Goal: Find contact information: Find contact information

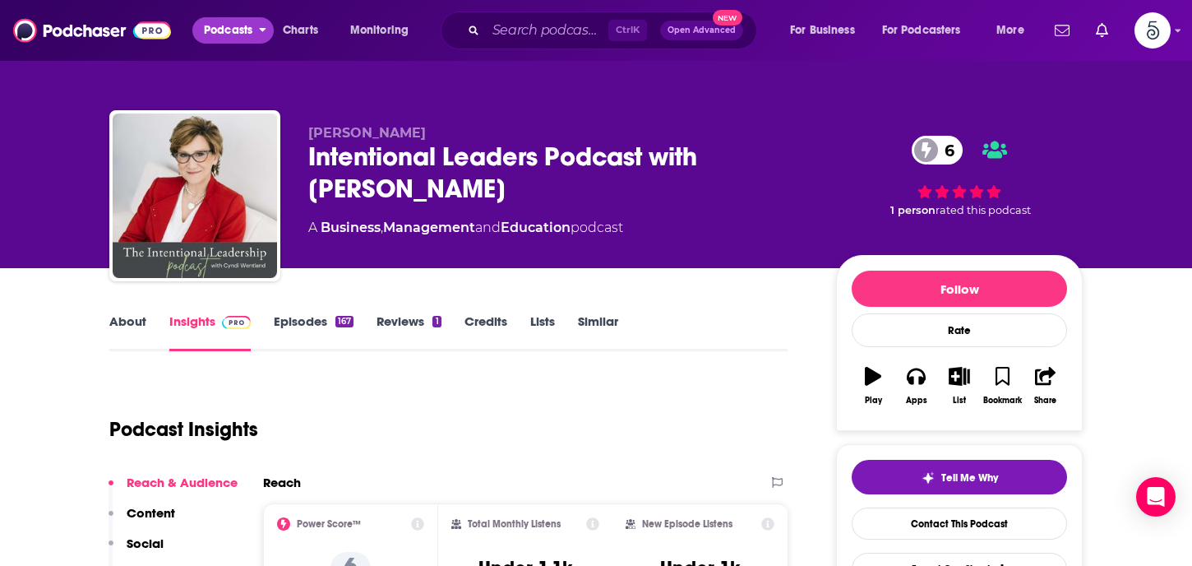
click at [255, 29] on button "Podcasts" at bounding box center [232, 30] width 81 height 26
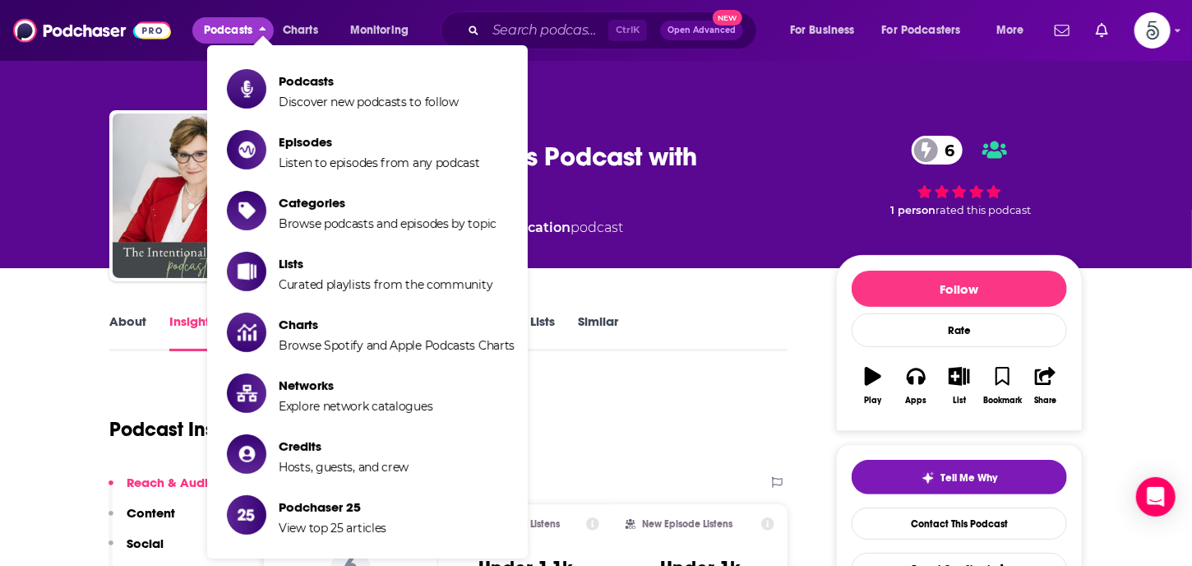
click at [259, 28] on button "Podcasts" at bounding box center [232, 30] width 81 height 26
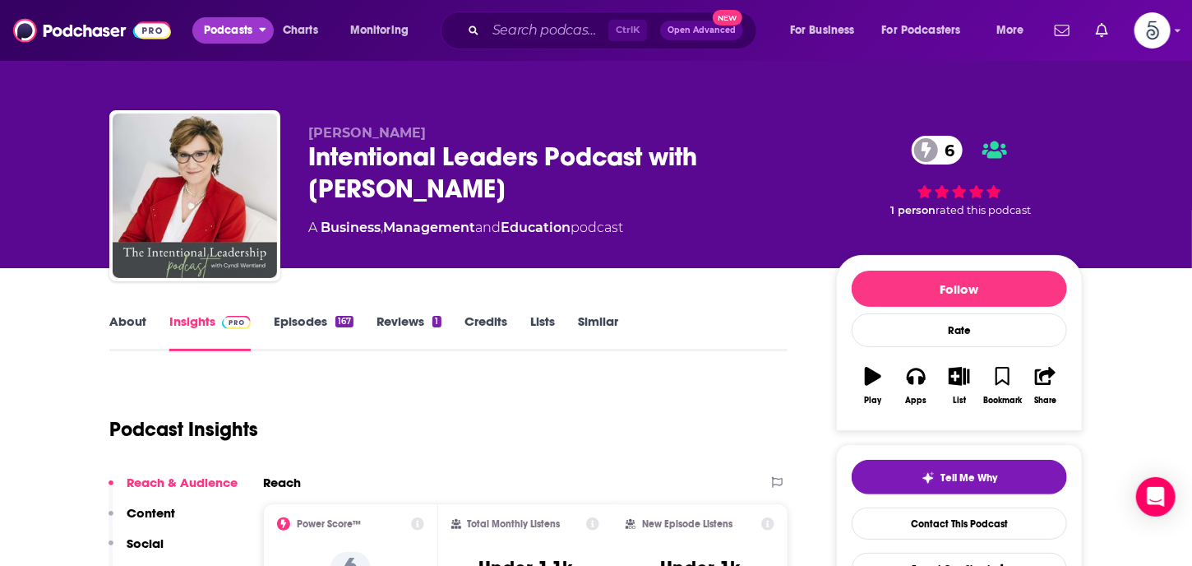
click at [259, 28] on button "Podcasts" at bounding box center [232, 30] width 81 height 26
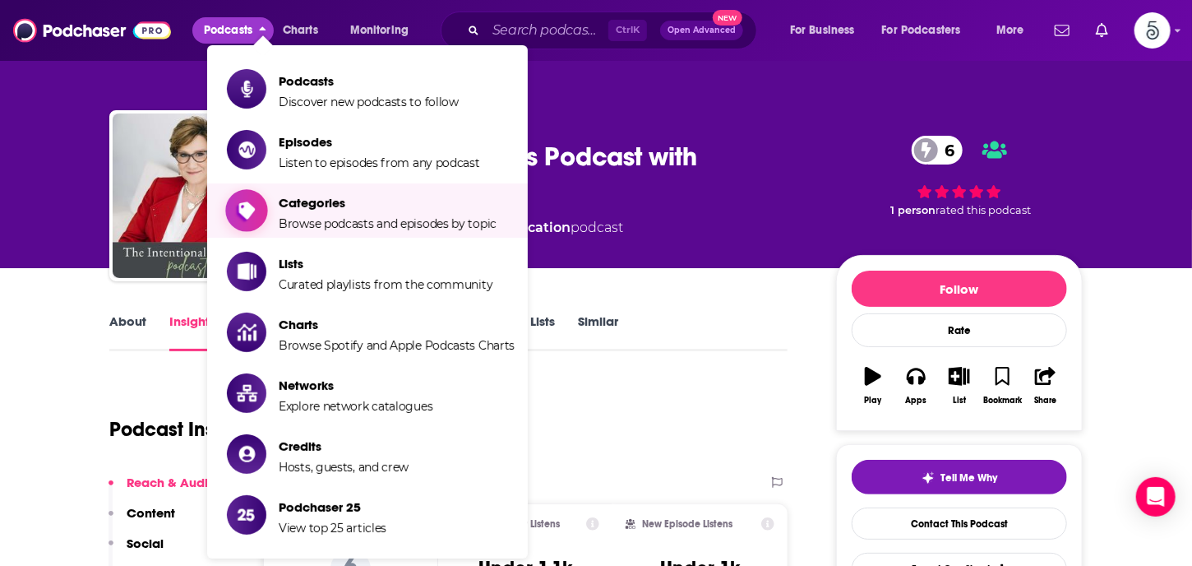
click at [296, 202] on span "Categories" at bounding box center [388, 203] width 218 height 16
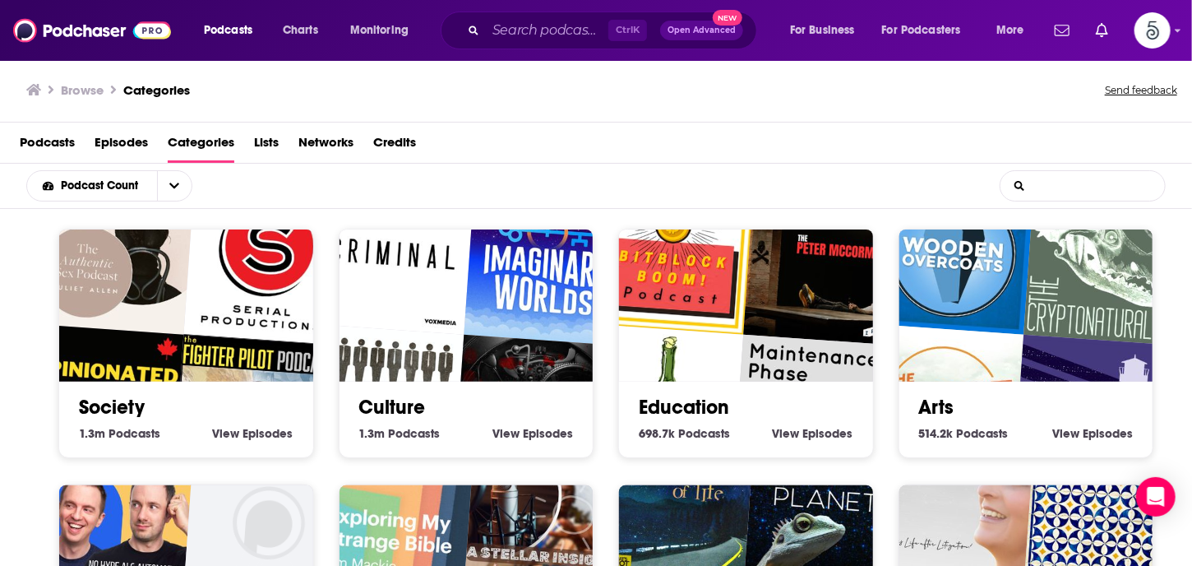
click at [1039, 182] on input "List Search Input" at bounding box center [1082, 186] width 164 height 30
type input "business"
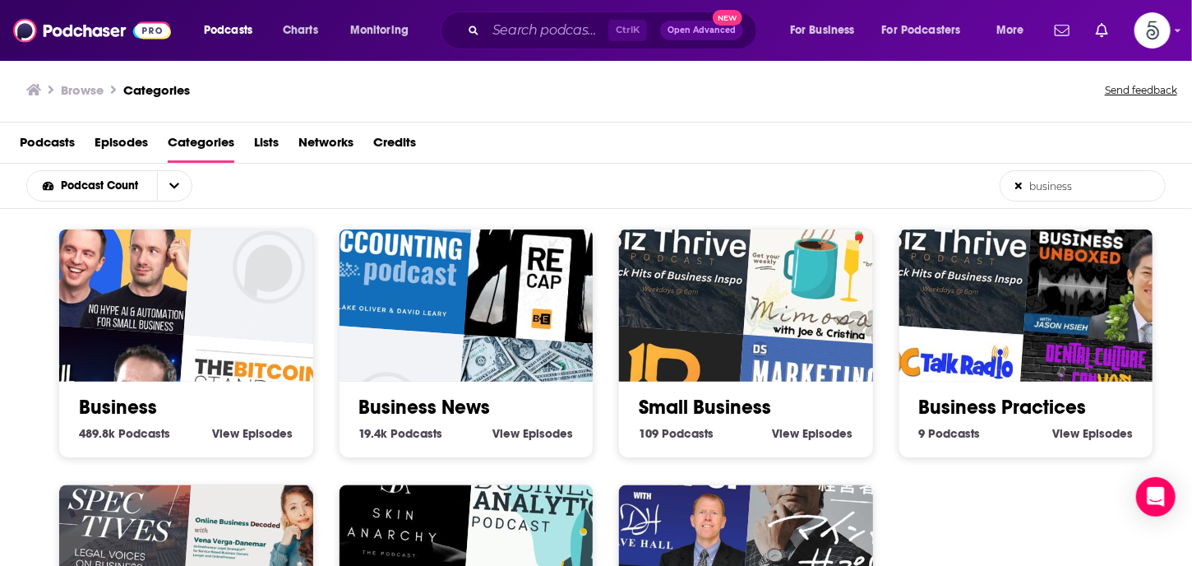
click at [187, 336] on img "The Bitcoin Standard Podcast" at bounding box center [254, 416] width 163 height 163
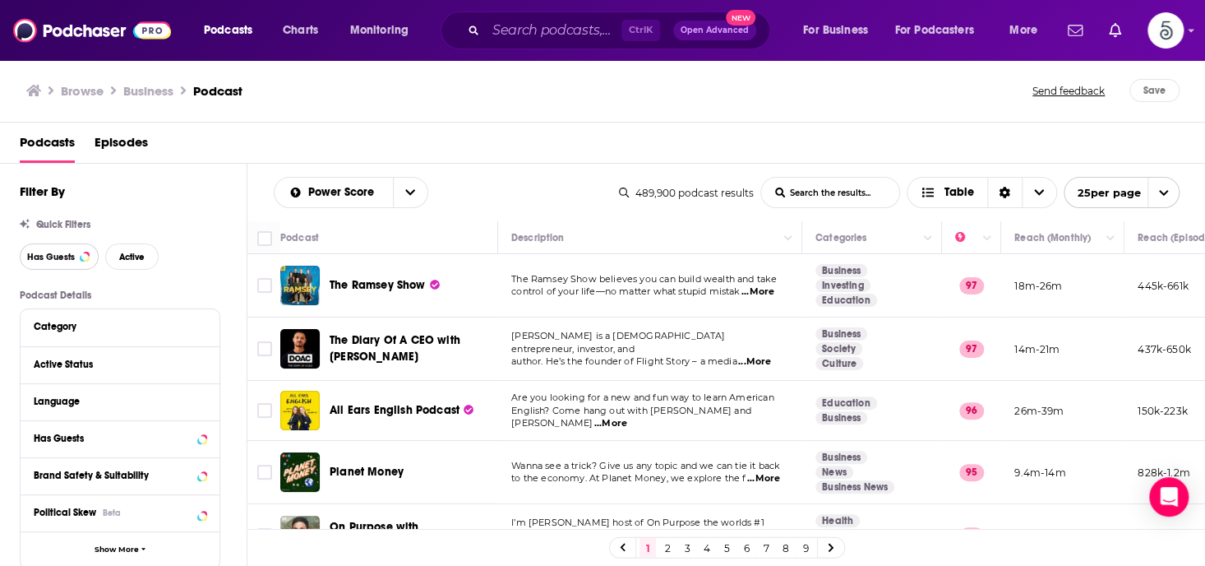
click at [39, 256] on span "Has Guests" at bounding box center [51, 256] width 48 height 9
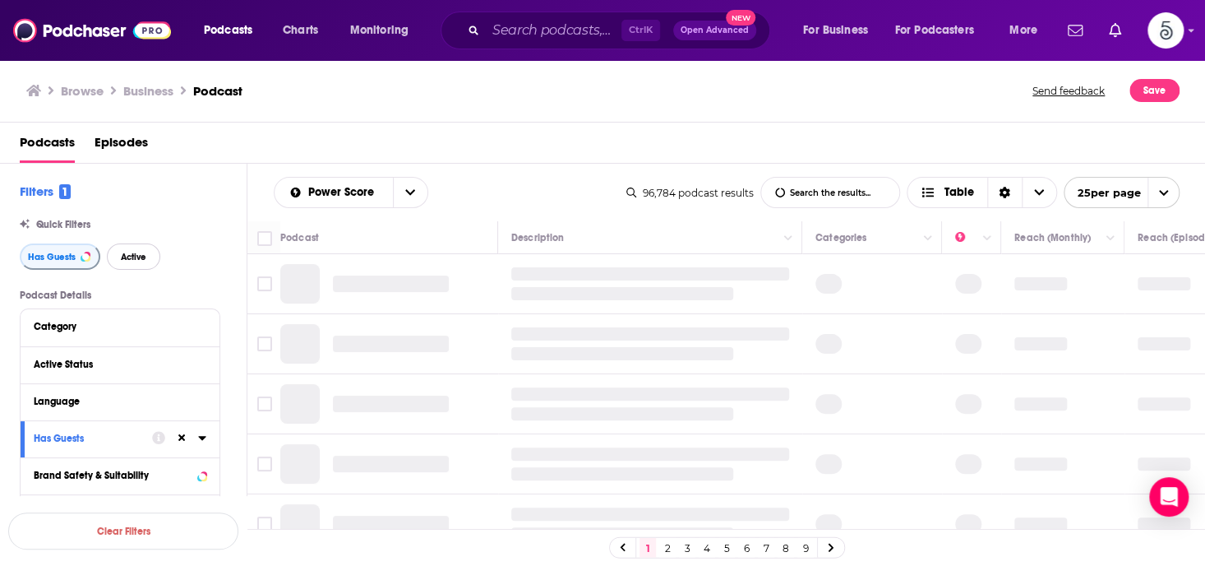
click at [124, 257] on span "Active" at bounding box center [133, 256] width 25 height 9
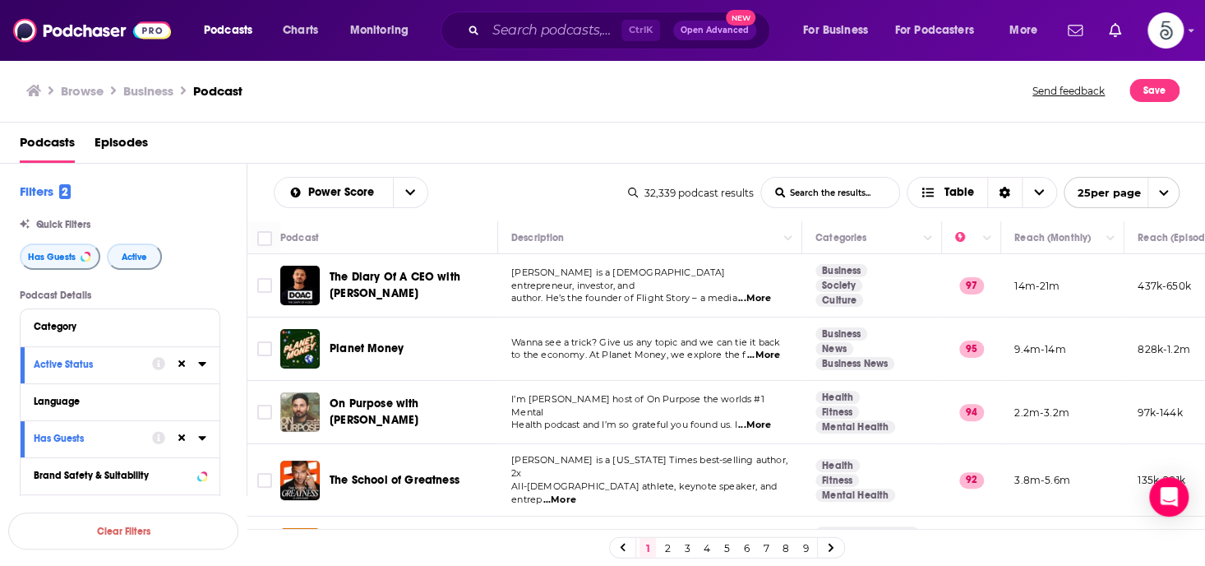
click at [834, 188] on input "List Search Input" at bounding box center [830, 193] width 138 height 30
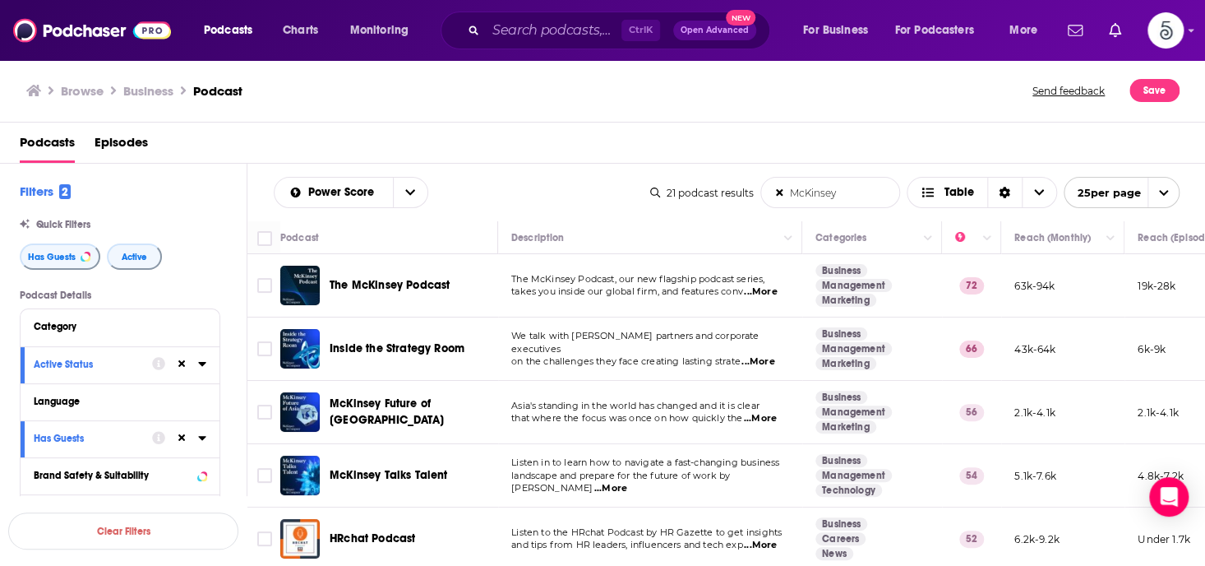
type input "McKinsey"
click at [760, 355] on span "...More" at bounding box center [757, 361] width 33 height 13
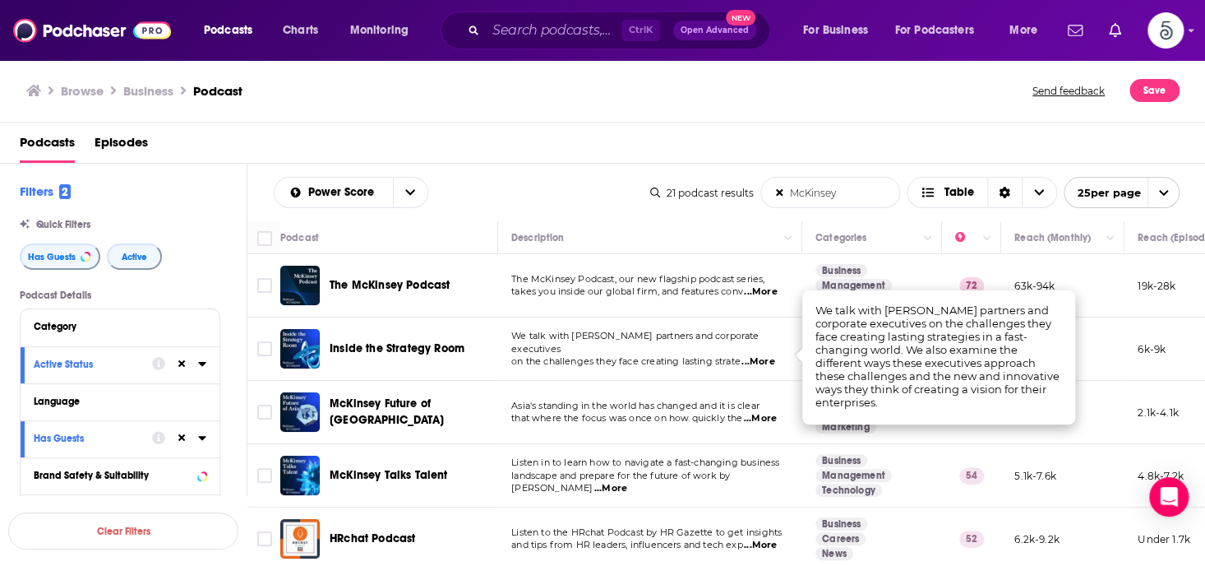
click at [760, 355] on span "...More" at bounding box center [757, 361] width 33 height 13
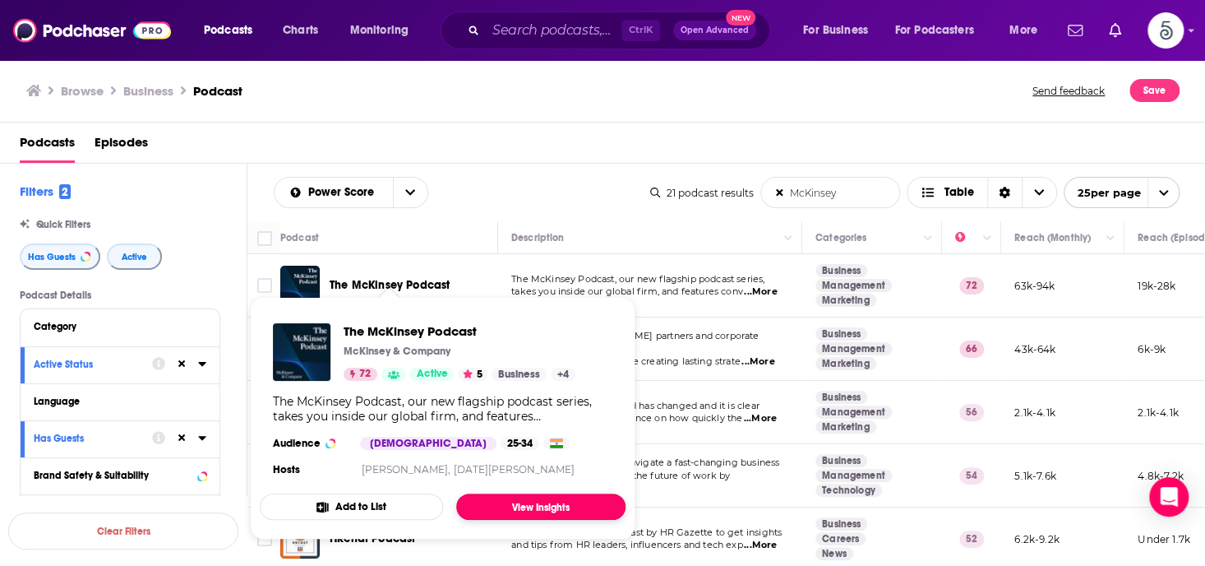
click at [518, 504] on link "View Insights" at bounding box center [540, 506] width 169 height 26
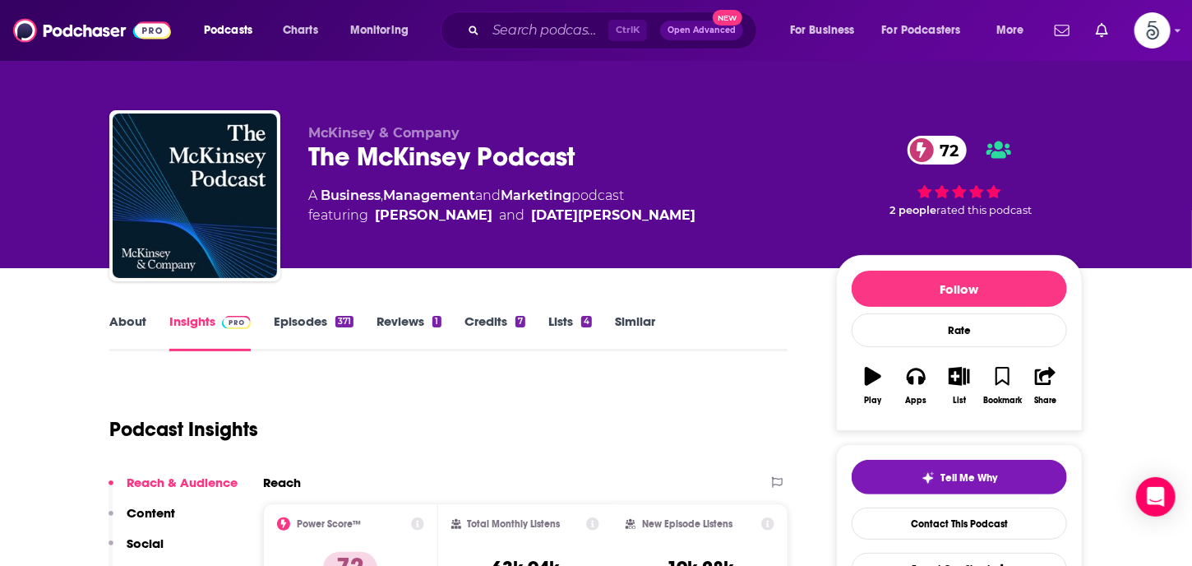
scroll to position [155, 0]
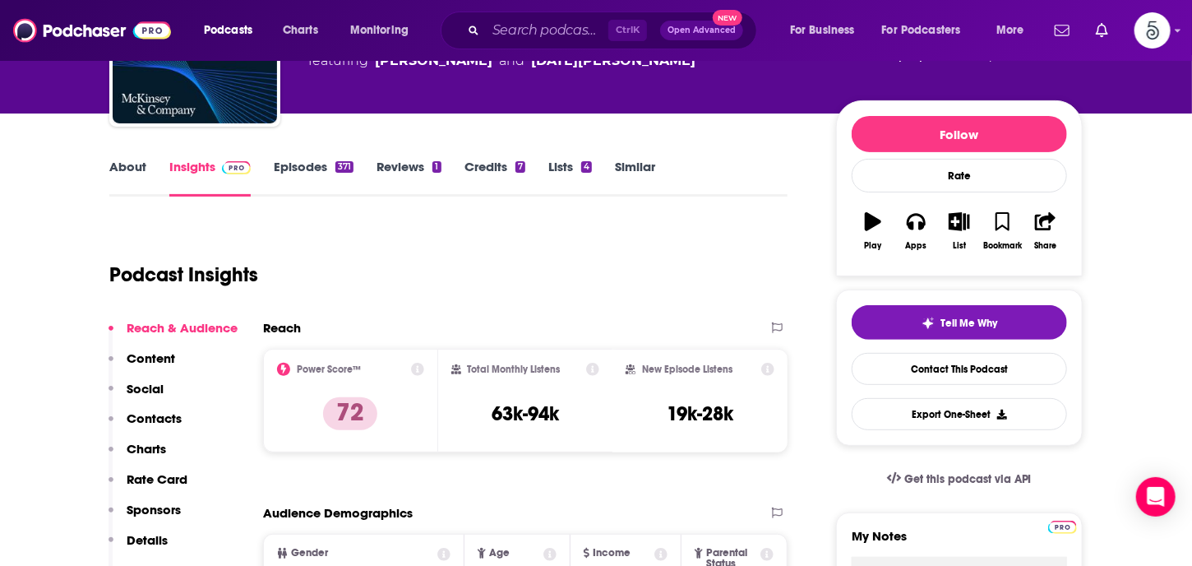
click at [150, 413] on p "Contacts" at bounding box center [154, 418] width 55 height 16
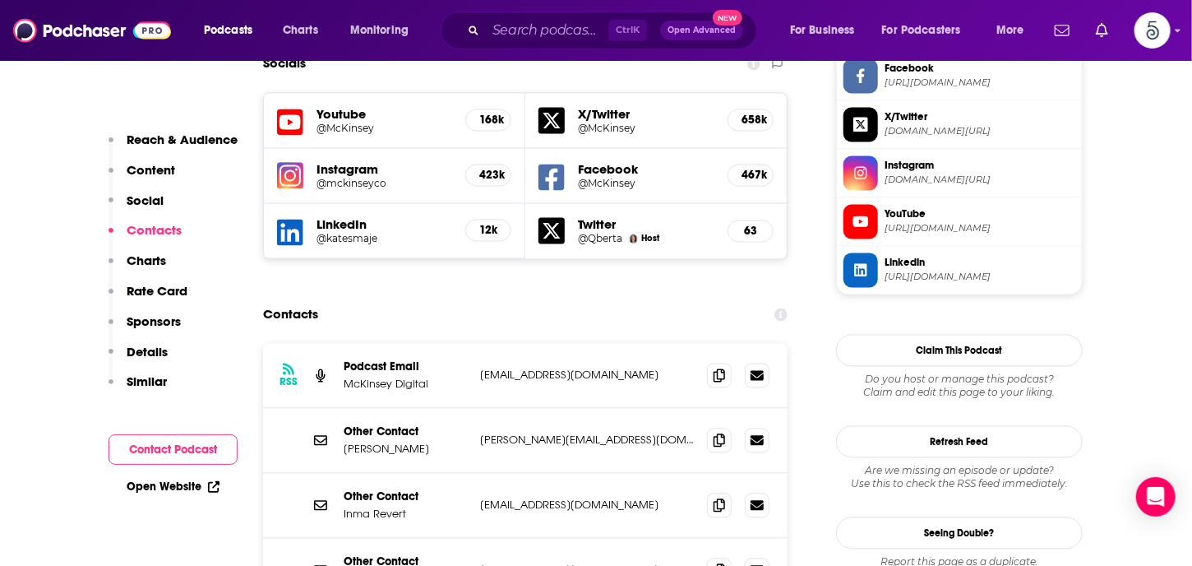
scroll to position [1428, 0]
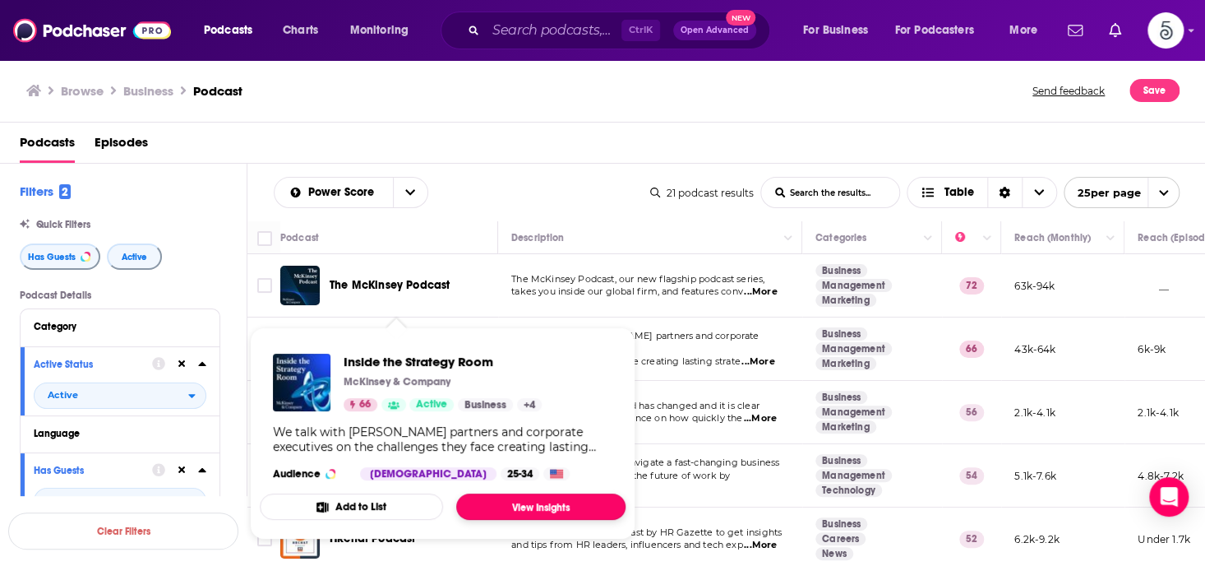
click at [506, 502] on link "View Insights" at bounding box center [540, 506] width 169 height 26
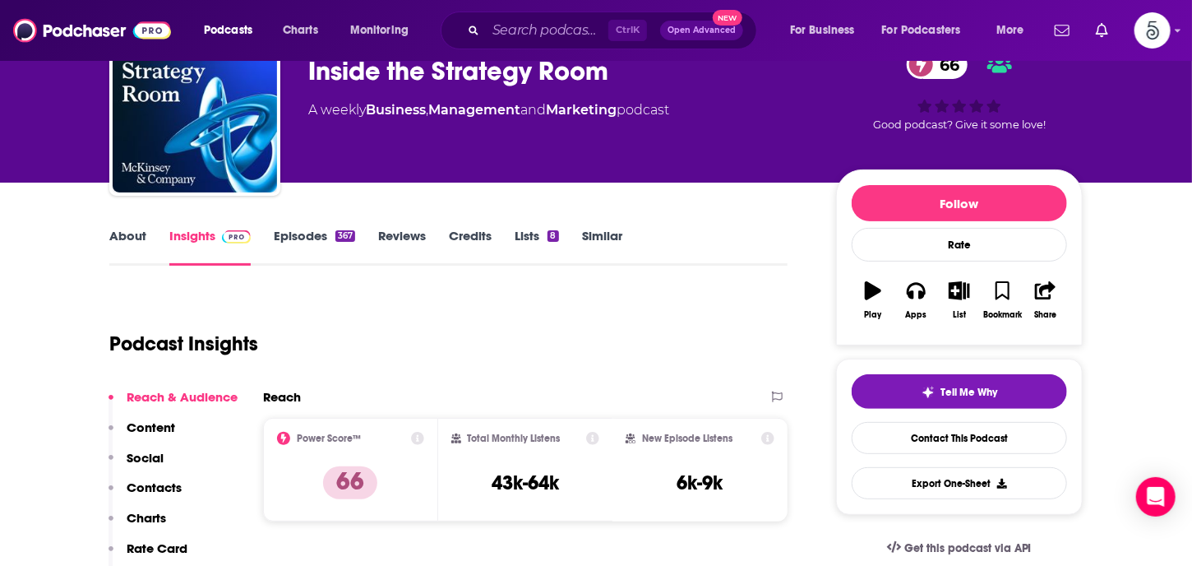
scroll to position [132, 0]
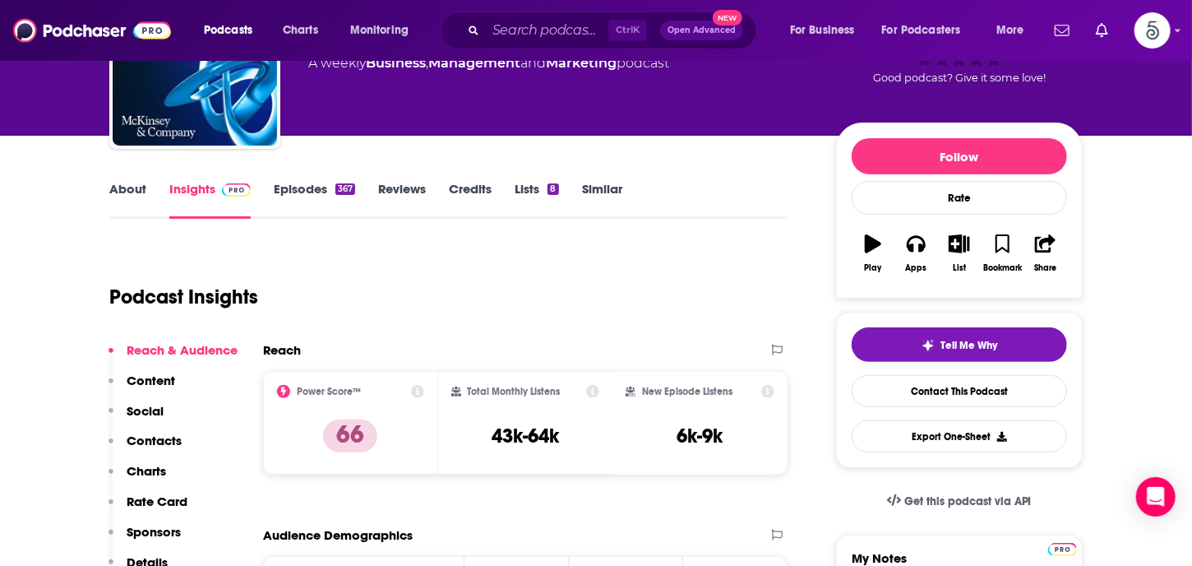
click at [158, 438] on p "Contacts" at bounding box center [154, 440] width 55 height 16
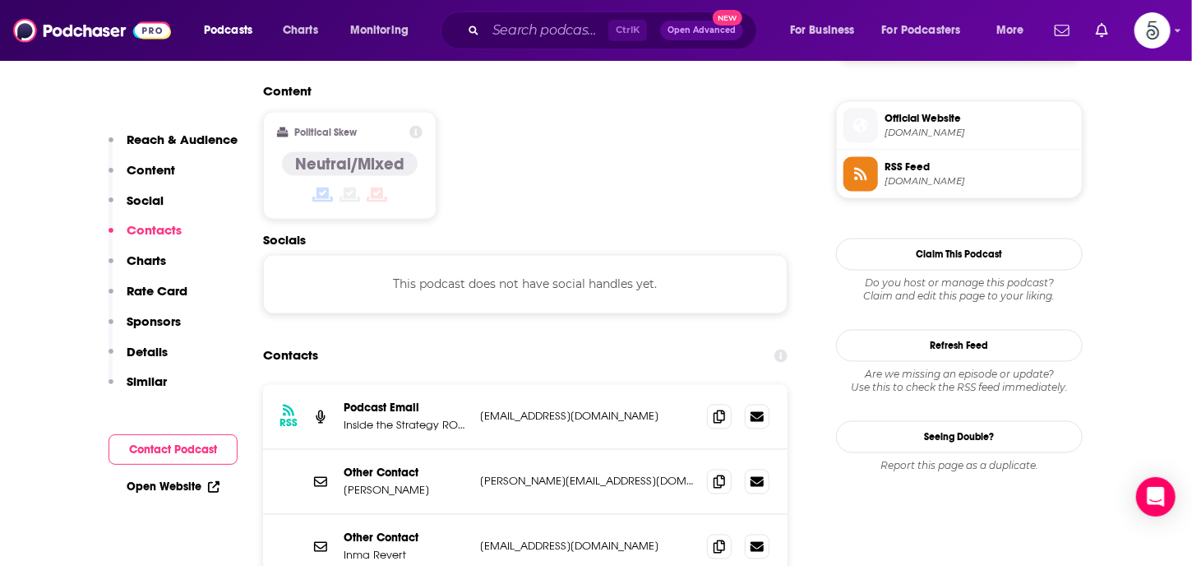
scroll to position [1304, 0]
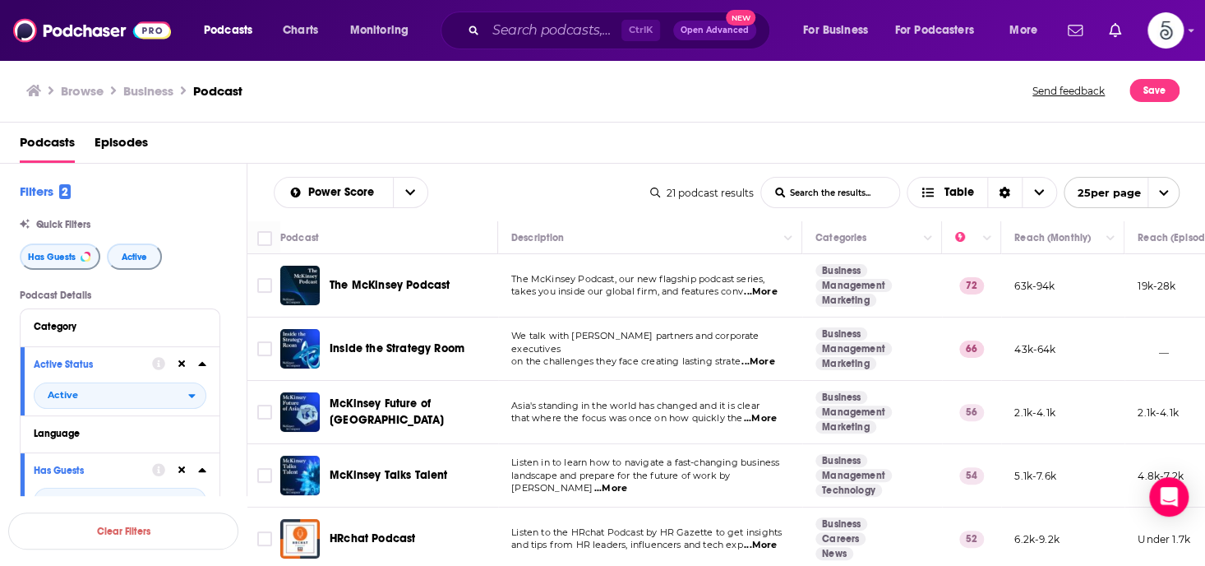
click at [627, 482] on span "...More" at bounding box center [610, 488] width 33 height 13
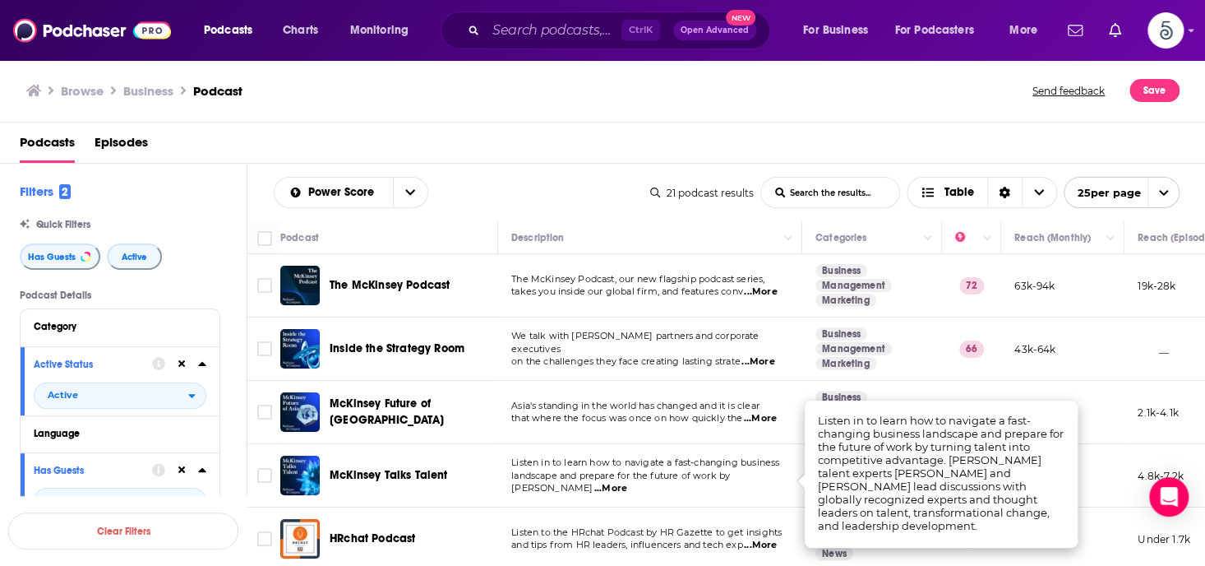
click at [627, 482] on span "...More" at bounding box center [610, 488] width 33 height 13
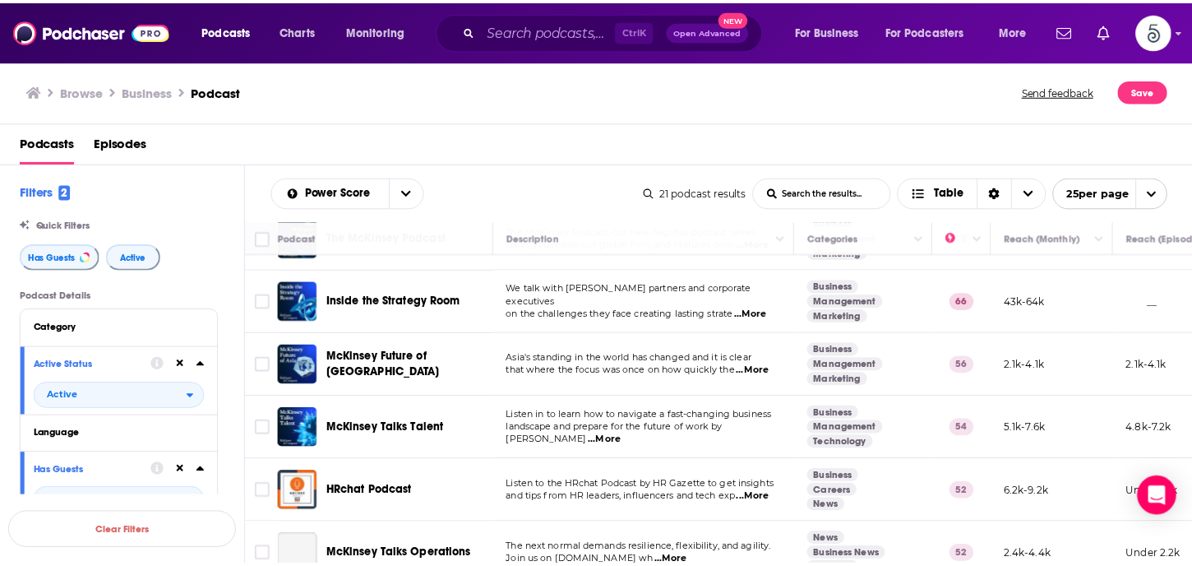
scroll to position [65, 0]
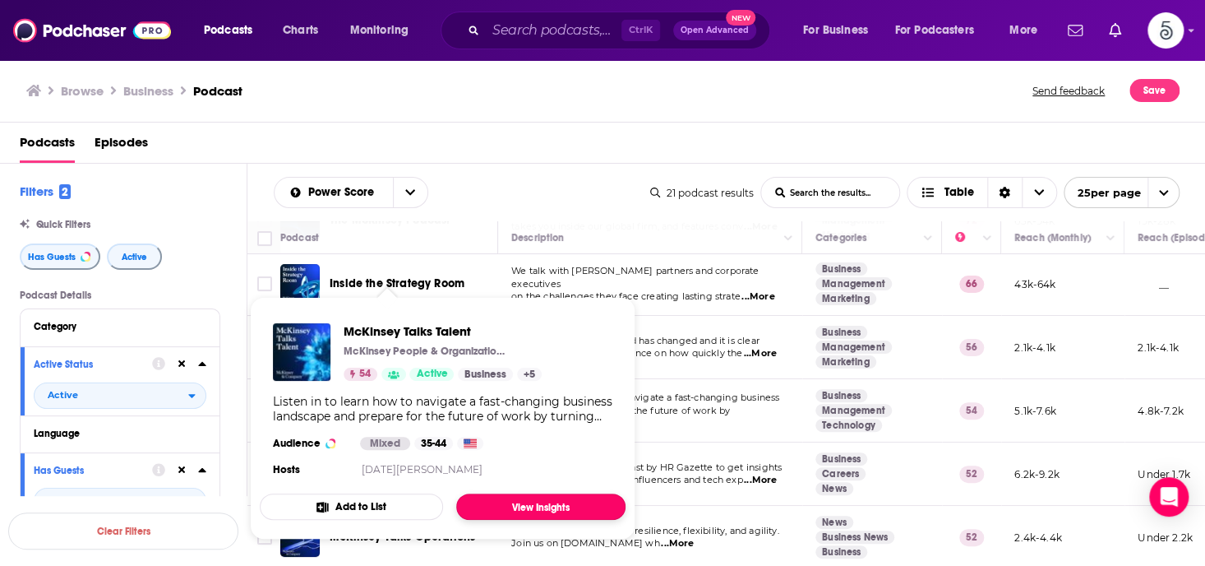
click at [531, 501] on link "View Insights" at bounding box center [540, 506] width 169 height 26
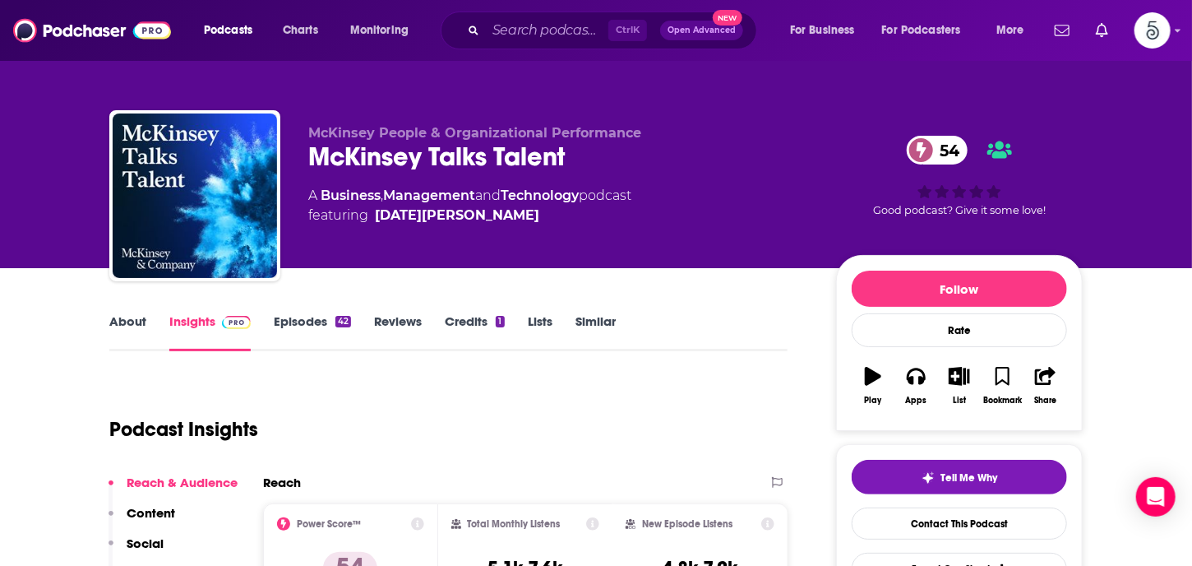
scroll to position [243, 0]
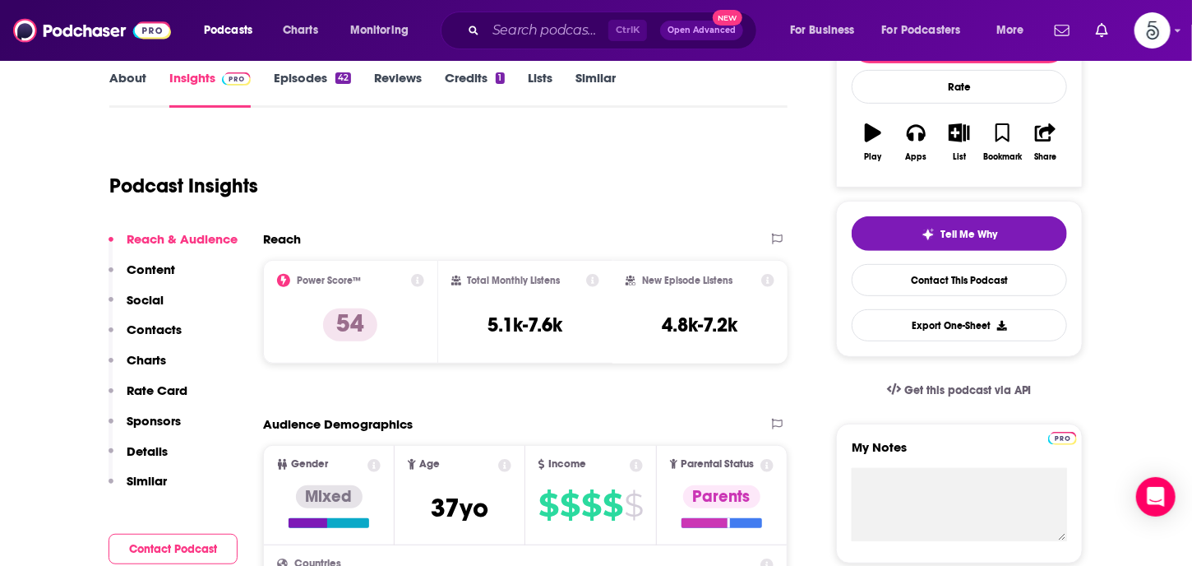
click at [144, 329] on p "Contacts" at bounding box center [154, 329] width 55 height 16
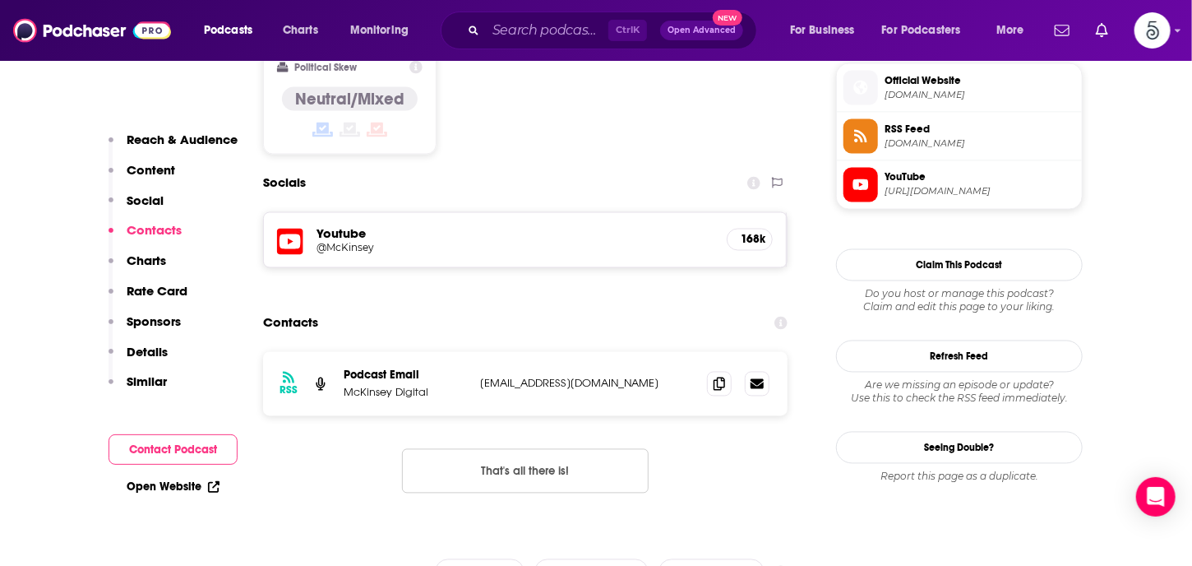
scroll to position [1335, 0]
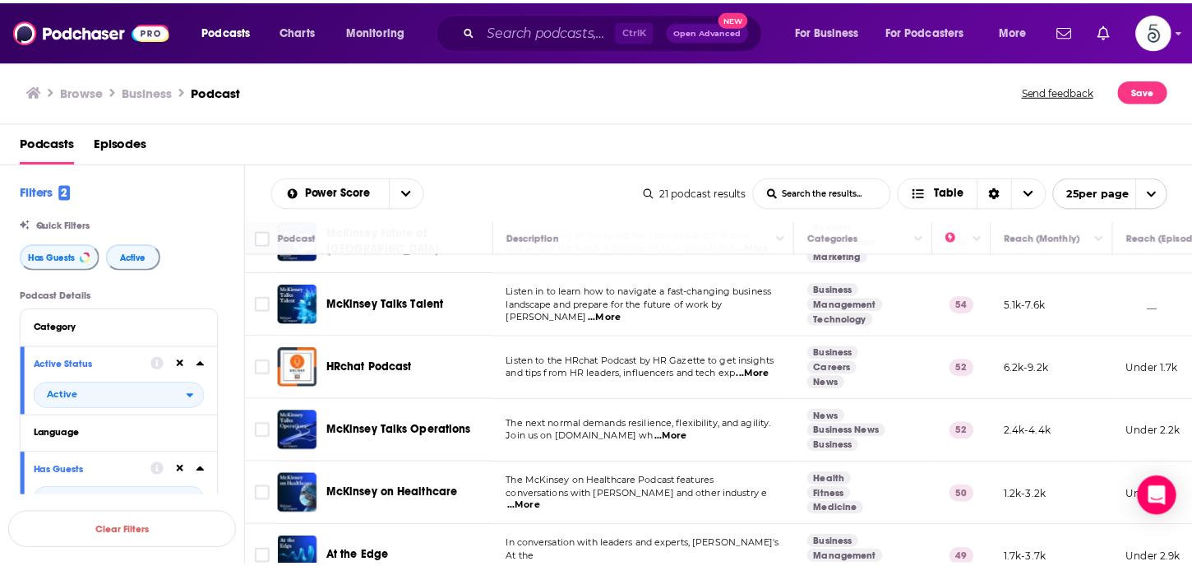
scroll to position [194, 0]
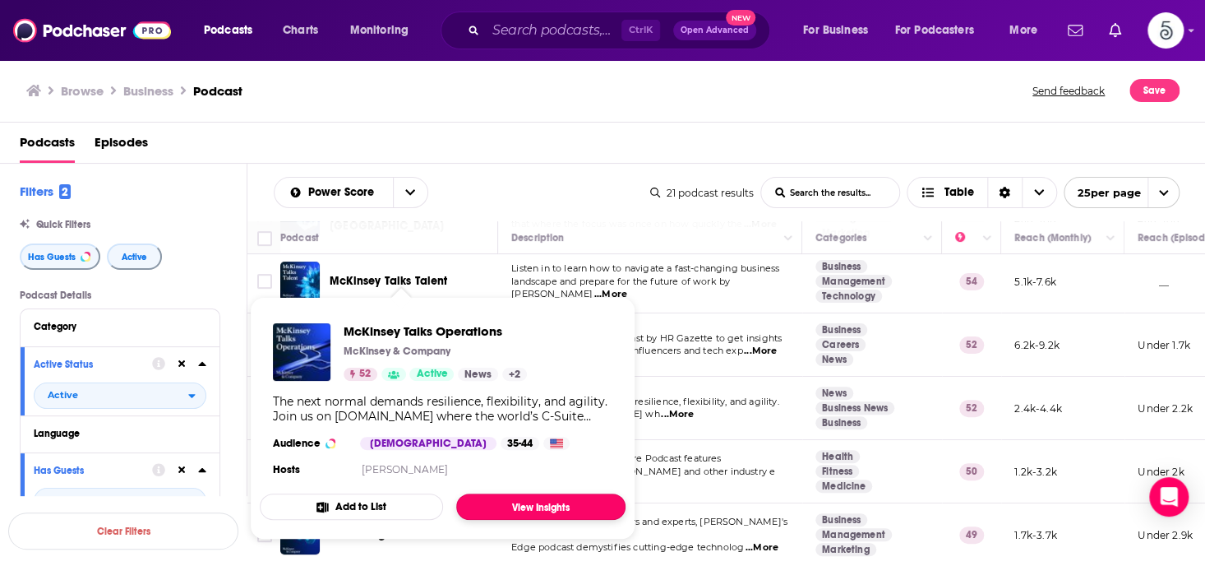
click at [530, 500] on link "View Insights" at bounding box center [540, 506] width 169 height 26
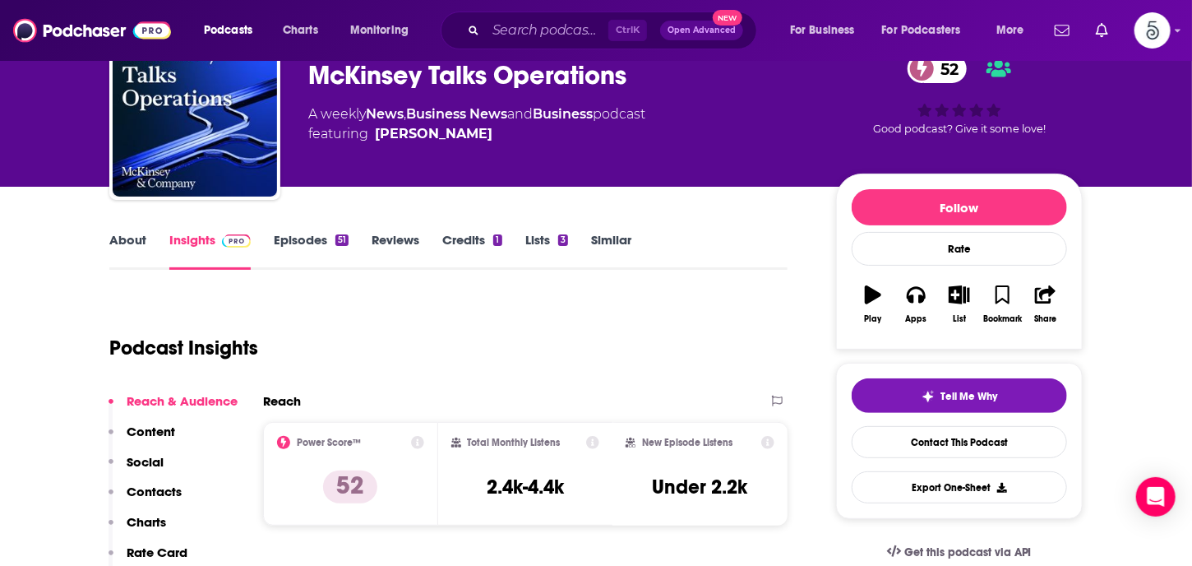
scroll to position [104, 0]
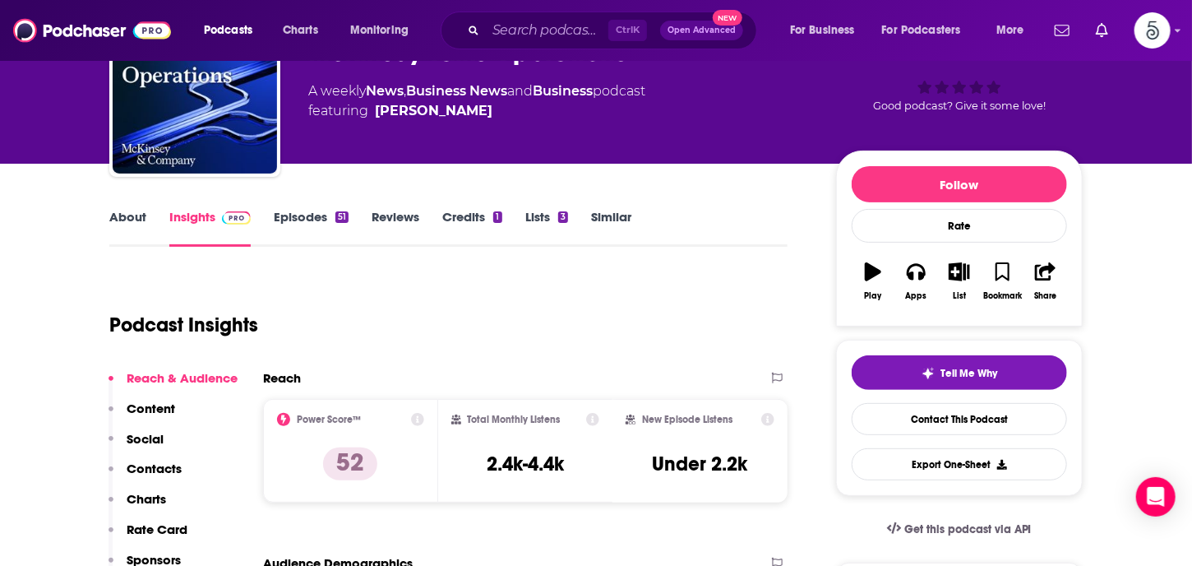
click at [148, 464] on p "Contacts" at bounding box center [154, 468] width 55 height 16
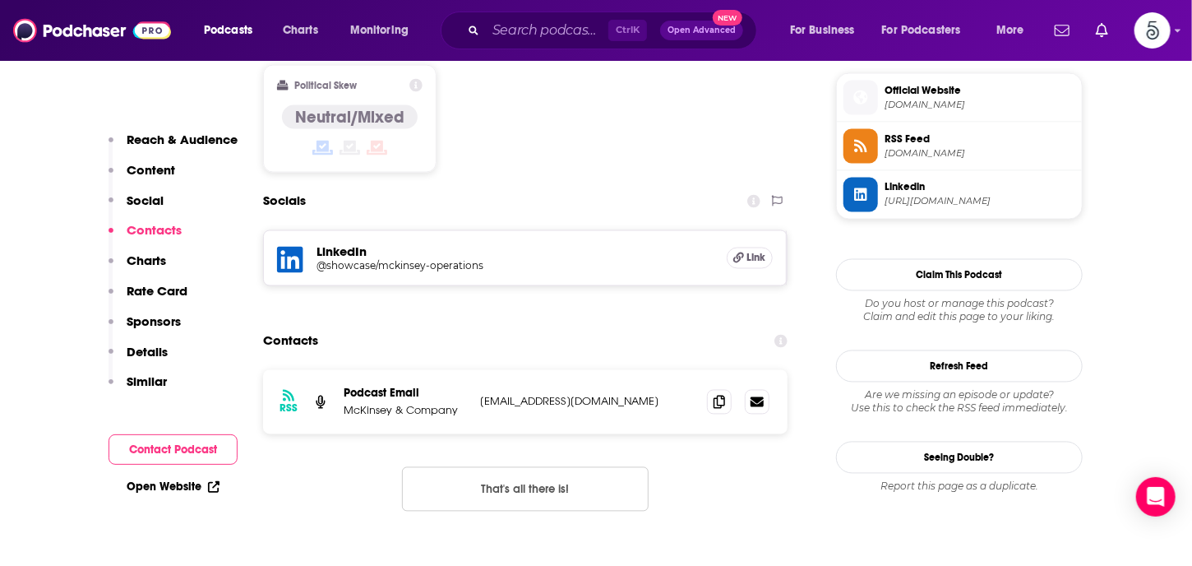
scroll to position [1335, 0]
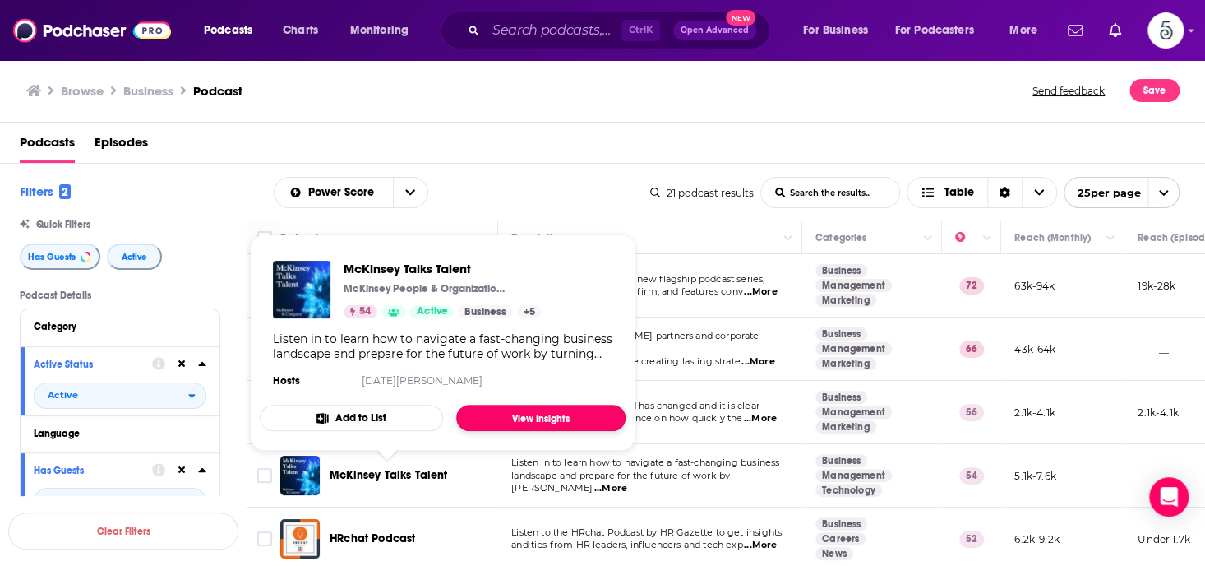
click at [496, 417] on link "View Insights" at bounding box center [540, 417] width 169 height 26
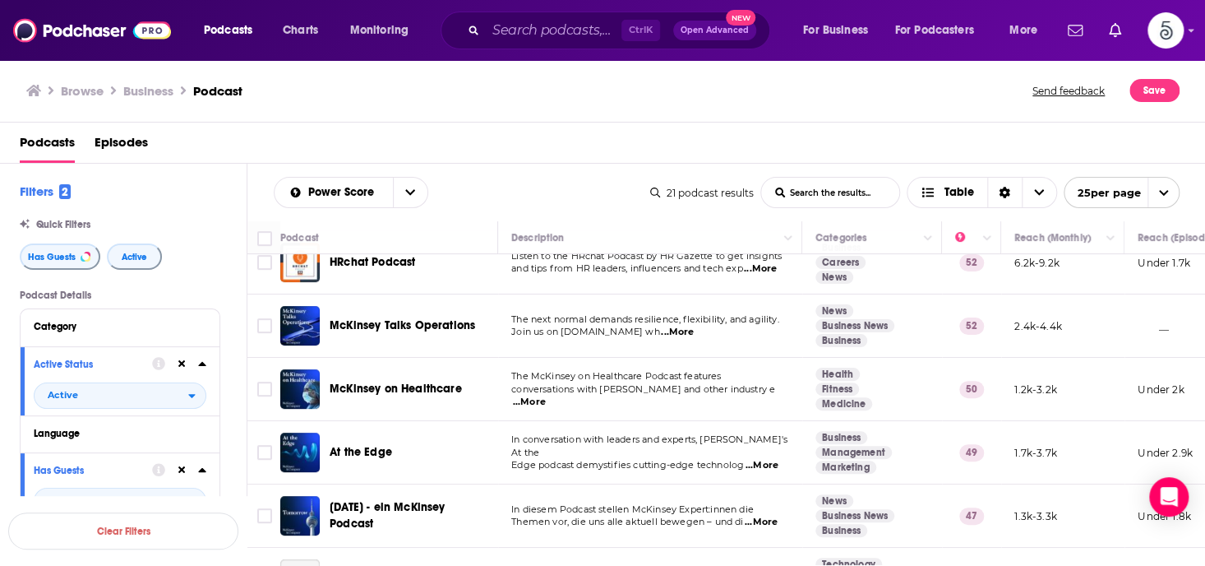
scroll to position [300, 0]
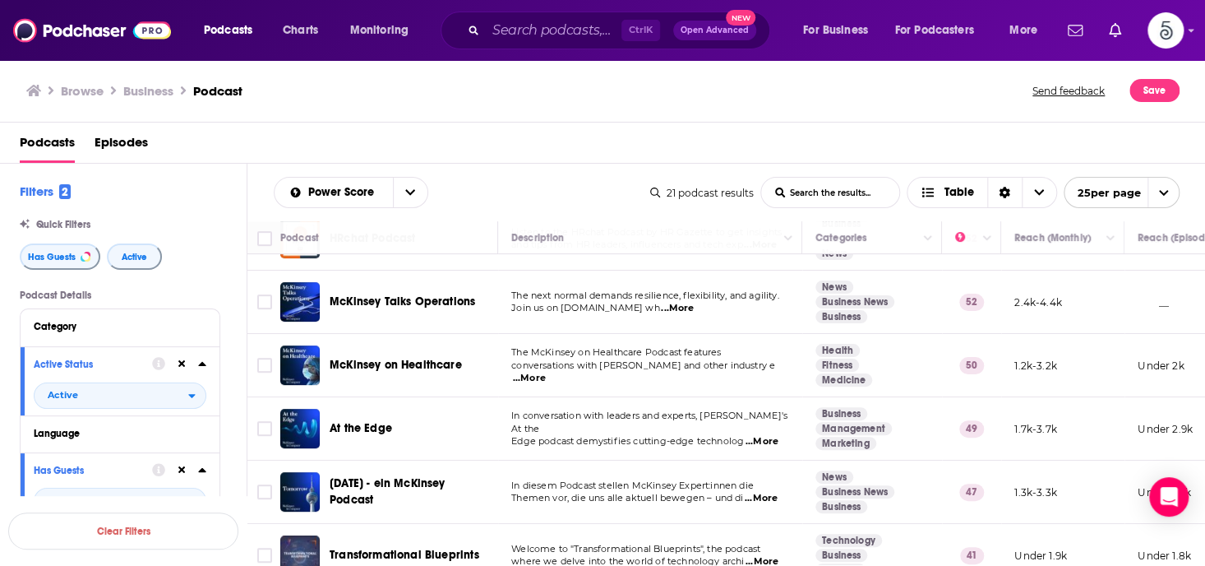
click at [763, 435] on span "...More" at bounding box center [762, 441] width 33 height 13
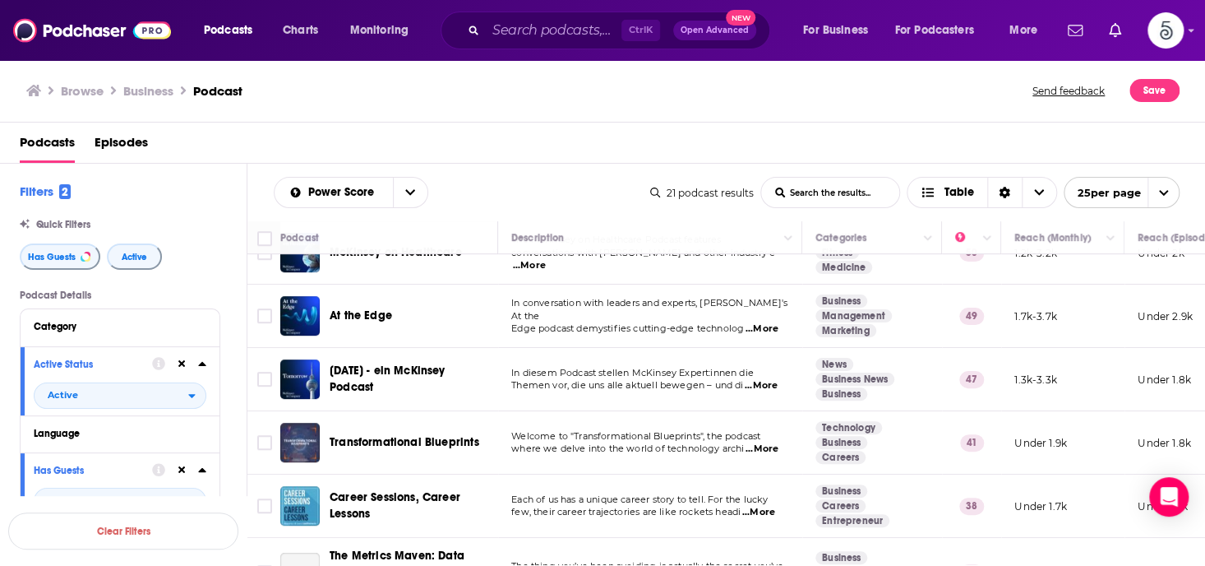
scroll to position [416, 0]
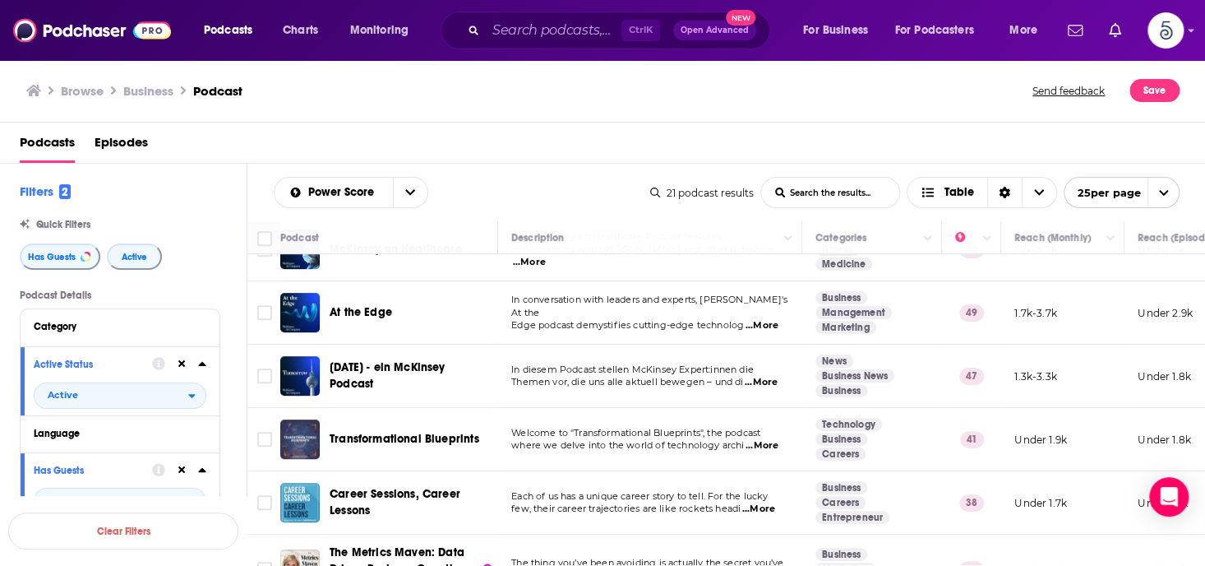
click at [760, 441] on span "...More" at bounding box center [762, 445] width 33 height 13
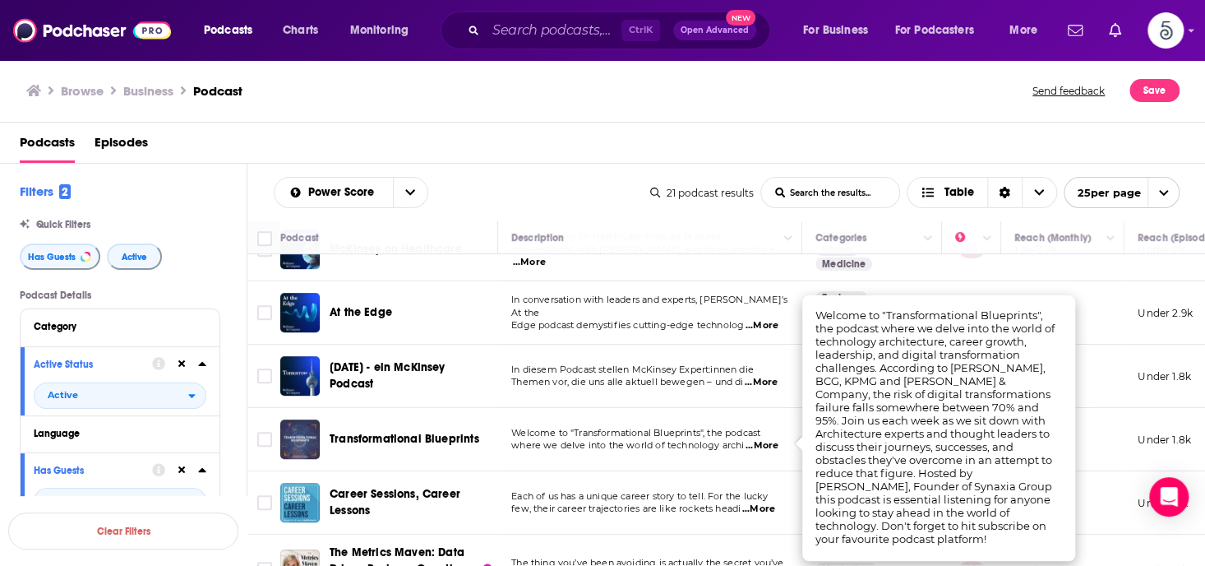
click at [760, 441] on span "...More" at bounding box center [762, 445] width 33 height 13
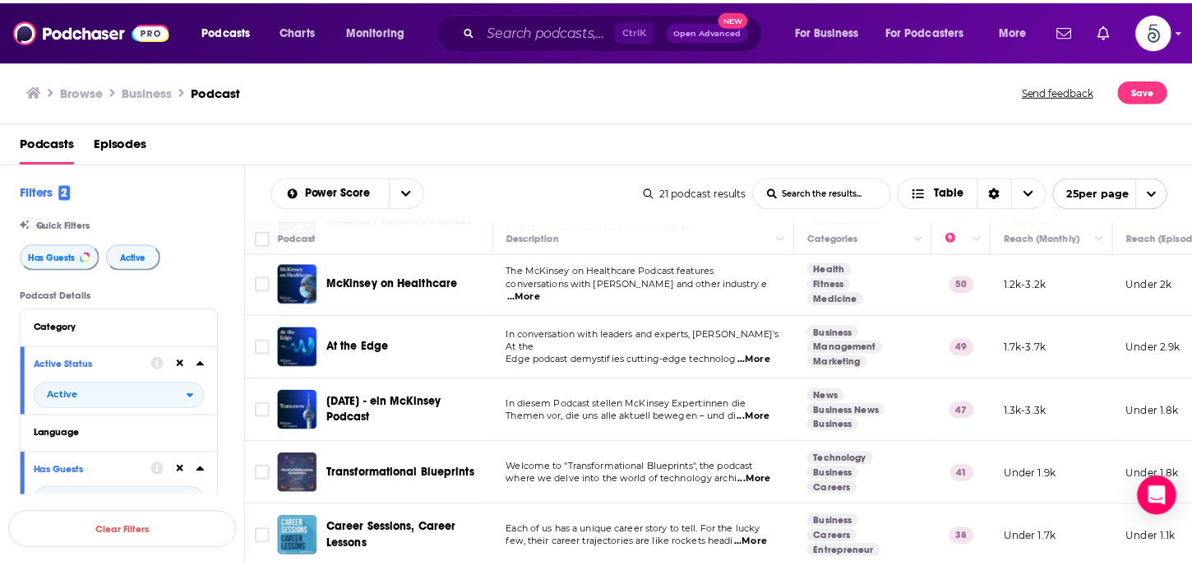
scroll to position [378, 0]
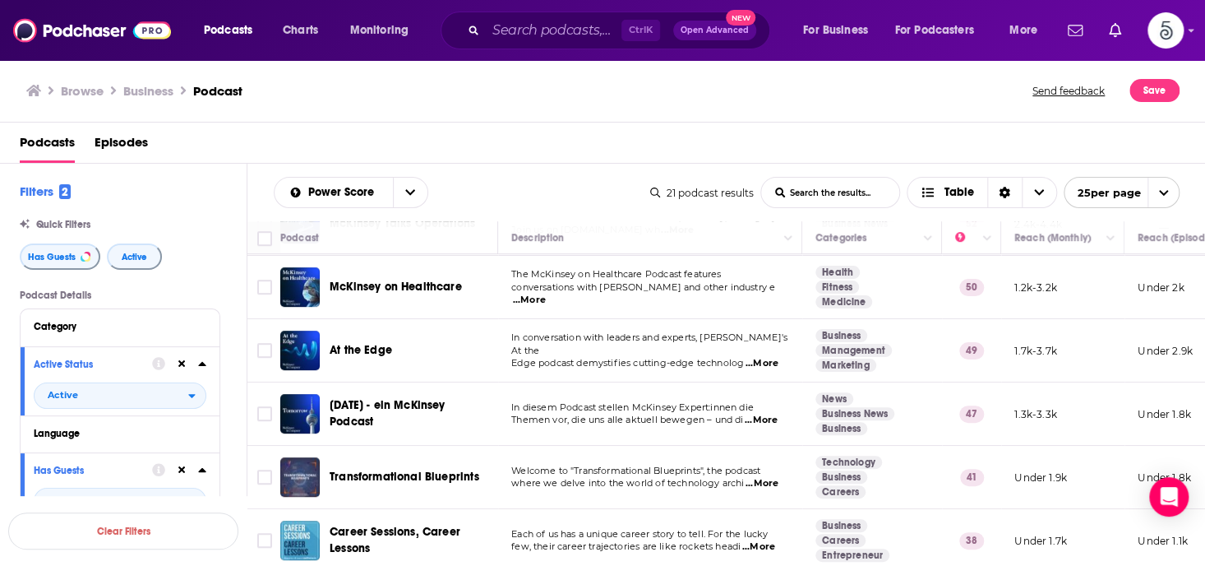
click at [762, 481] on span "...More" at bounding box center [762, 483] width 33 height 13
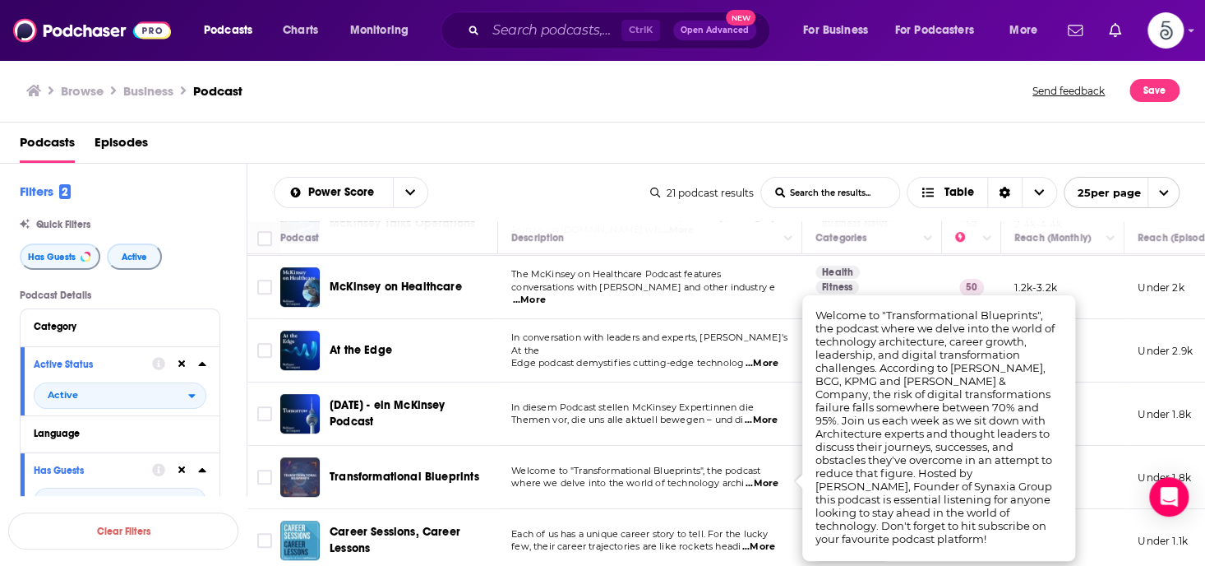
click at [762, 481] on span "...More" at bounding box center [762, 483] width 33 height 13
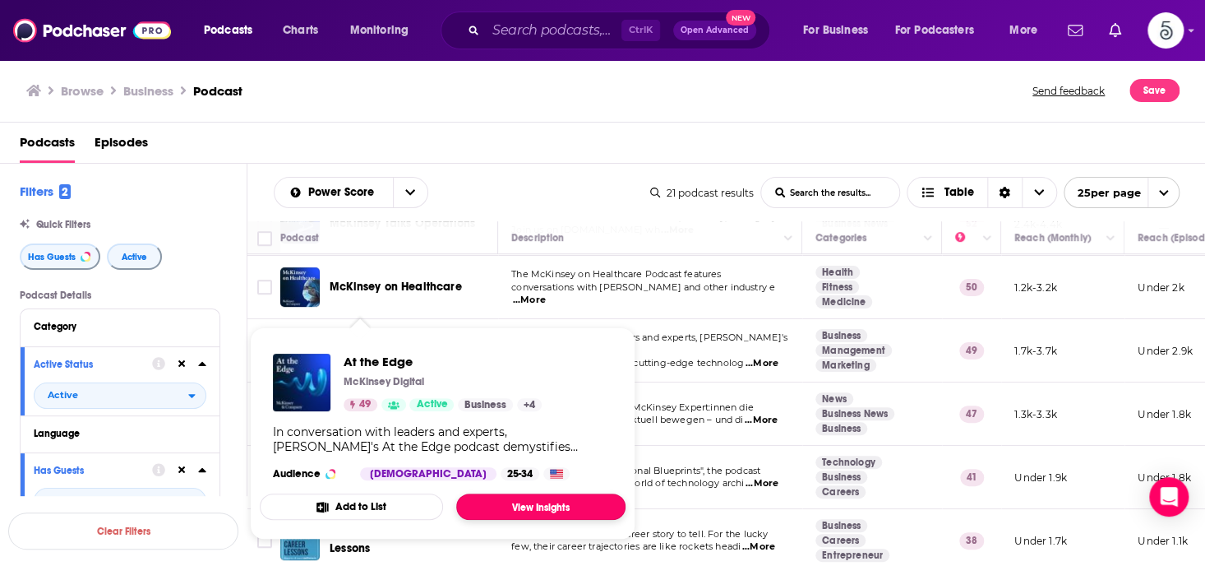
click at [540, 500] on link "View Insights" at bounding box center [540, 506] width 169 height 26
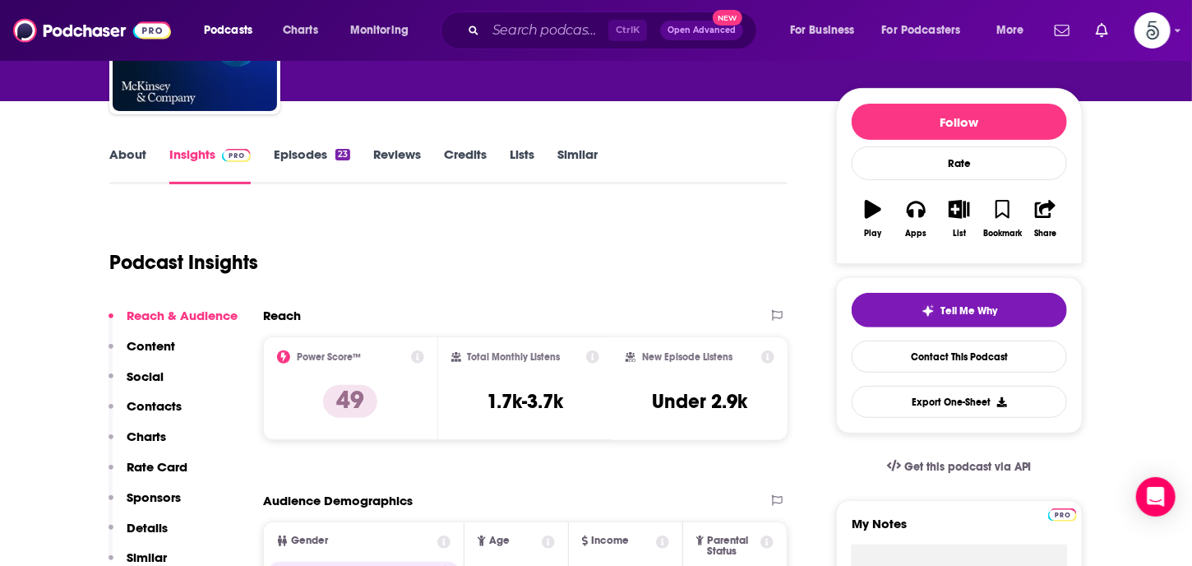
scroll to position [178, 0]
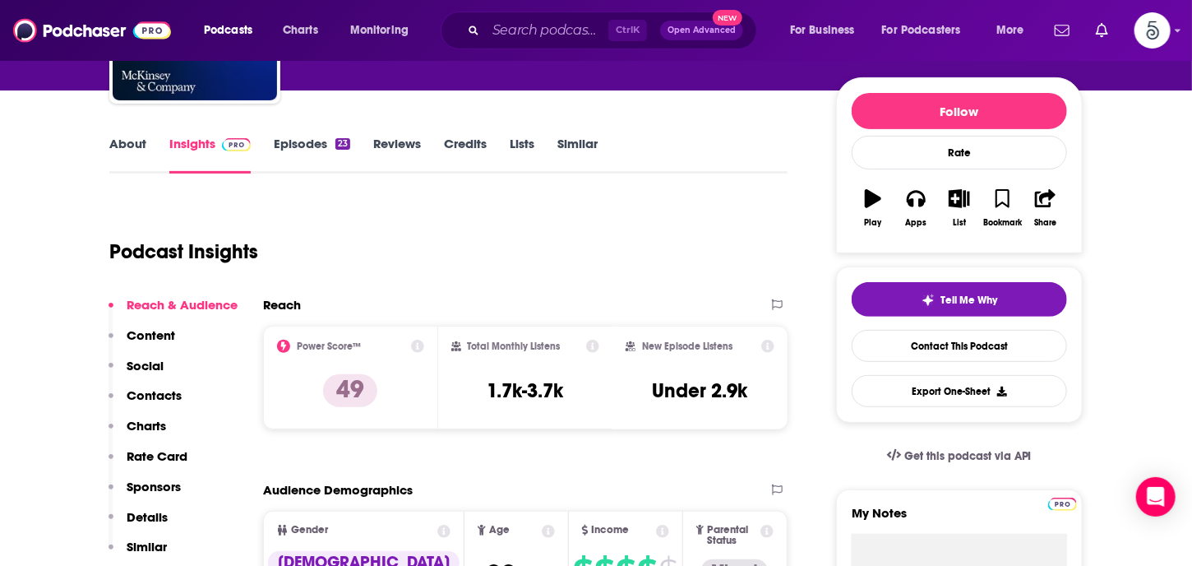
click at [148, 395] on p "Contacts" at bounding box center [154, 395] width 55 height 16
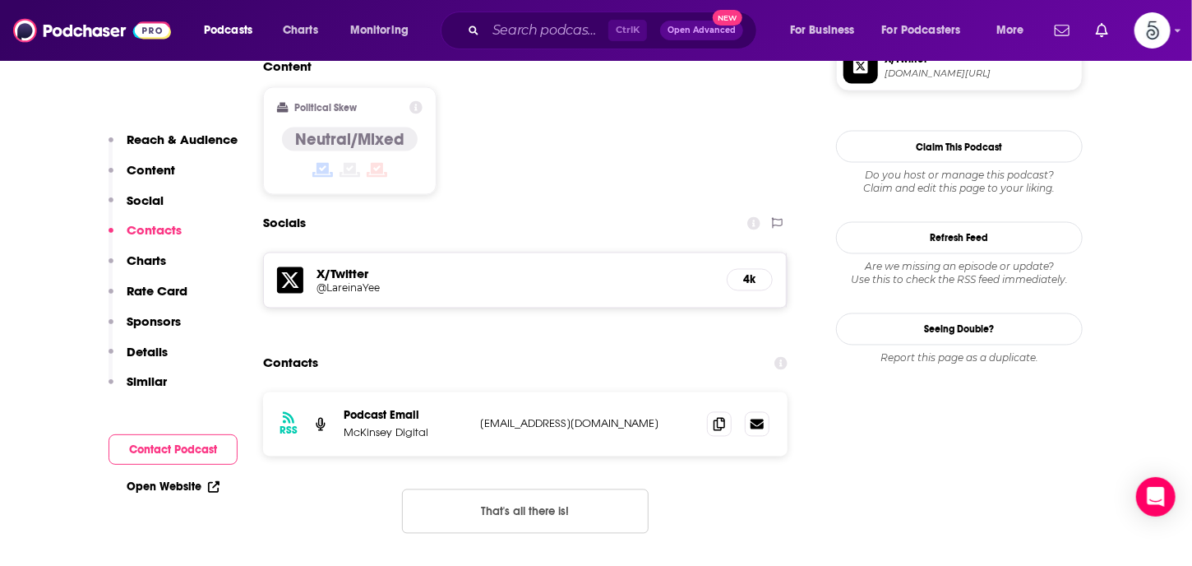
scroll to position [1335, 0]
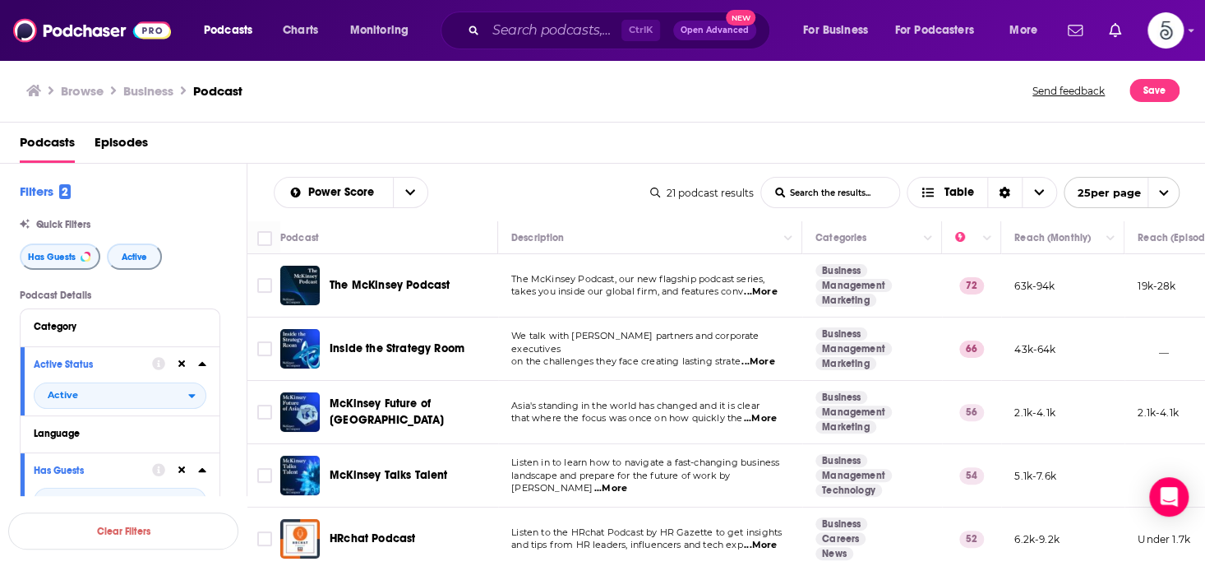
click at [766, 355] on span "...More" at bounding box center [757, 361] width 33 height 13
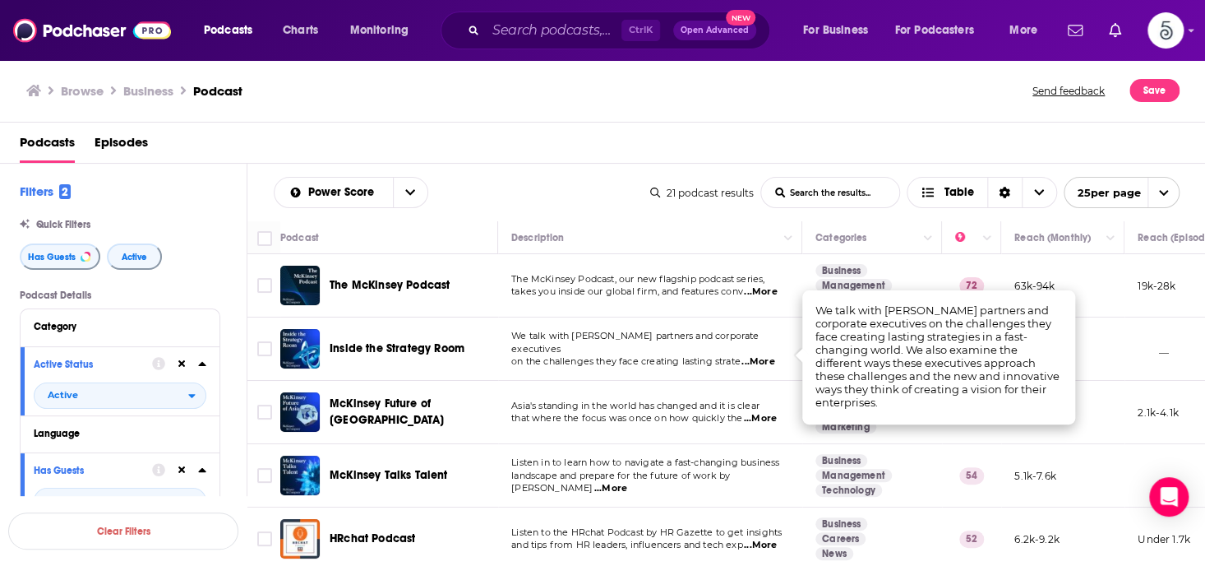
click at [766, 355] on span "...More" at bounding box center [757, 361] width 33 height 13
